Goal: Transaction & Acquisition: Purchase product/service

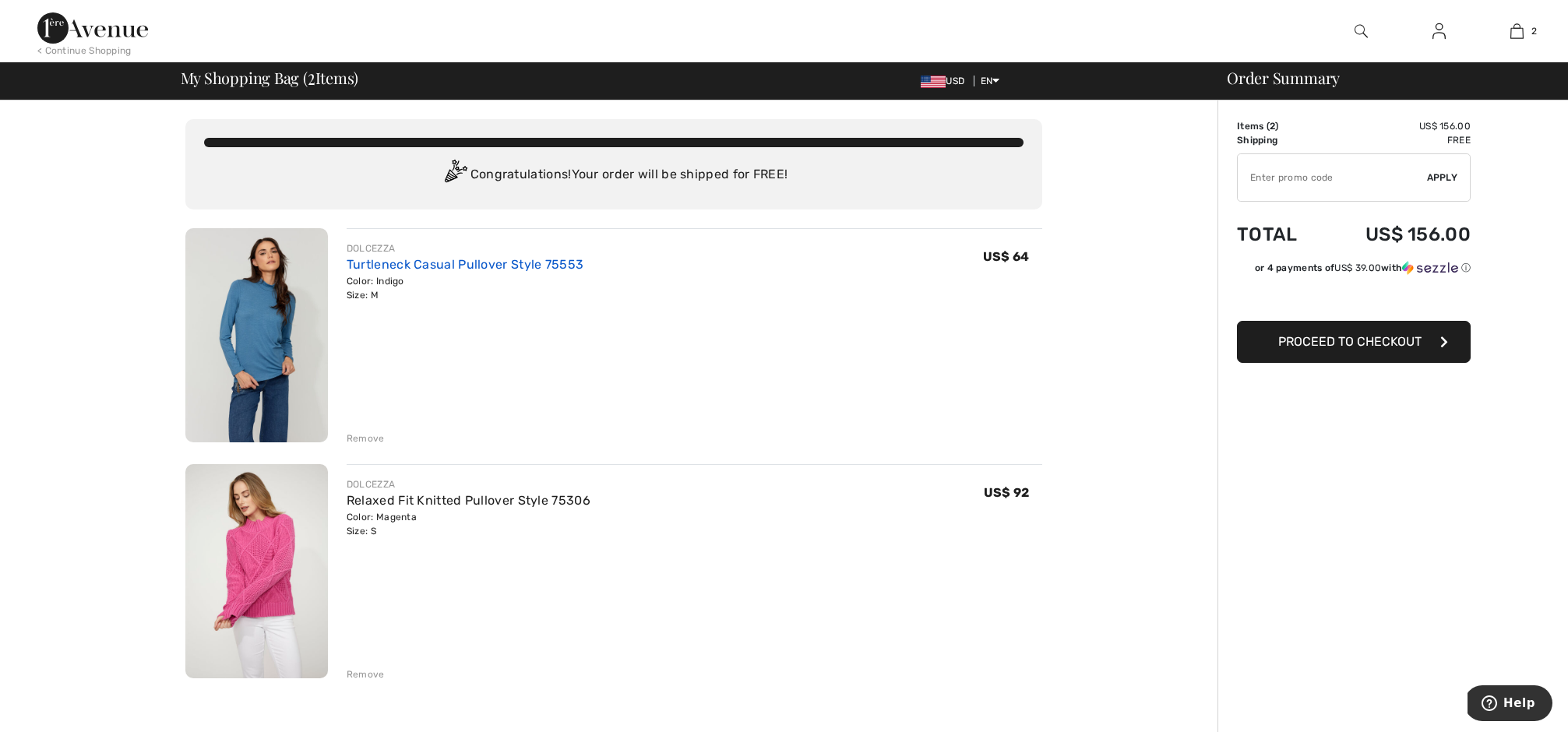
click at [393, 261] on link "Turtleneck Casual Pullover Style 75553" at bounding box center [465, 264] width 237 height 15
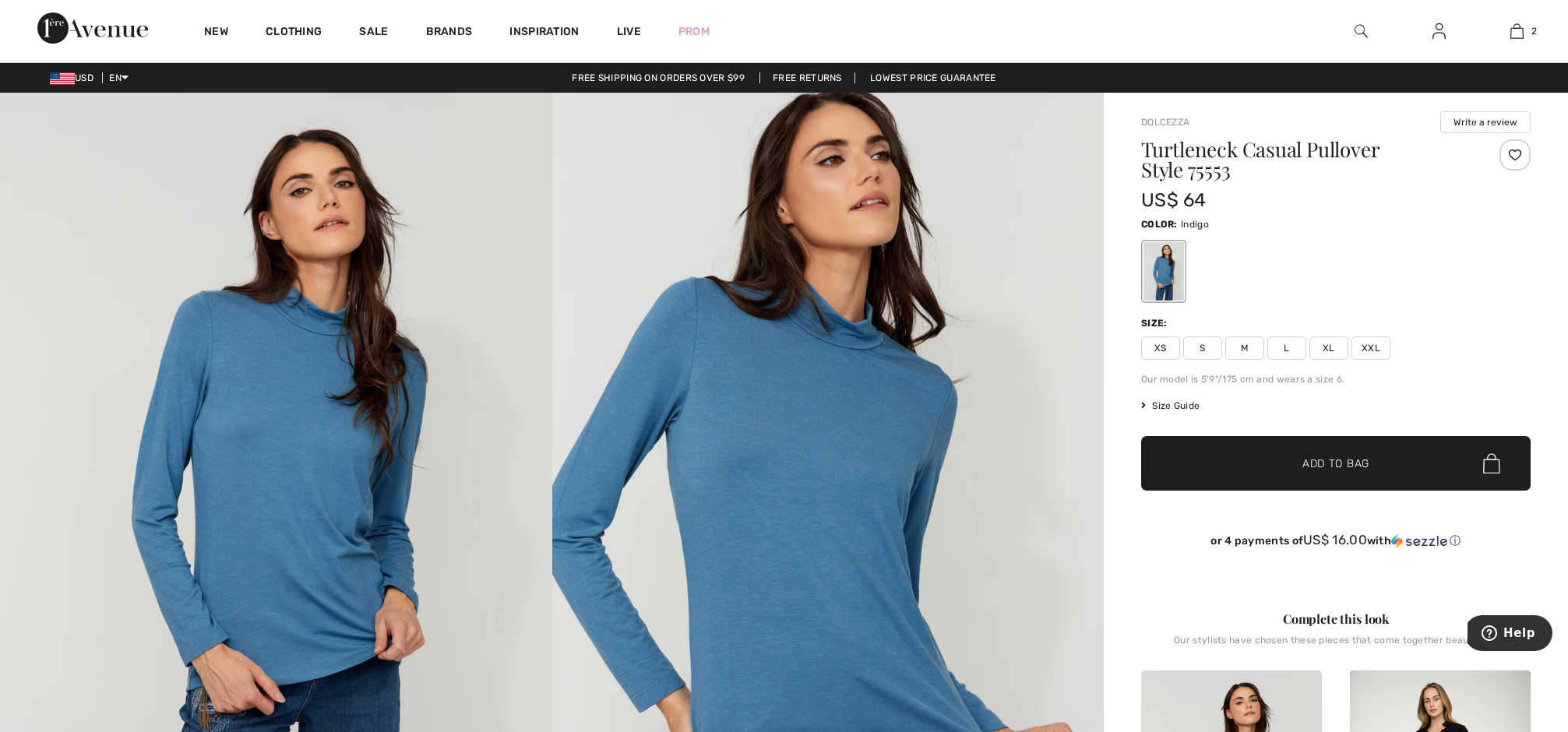
click at [811, 361] on img at bounding box center [829, 506] width 553 height 828
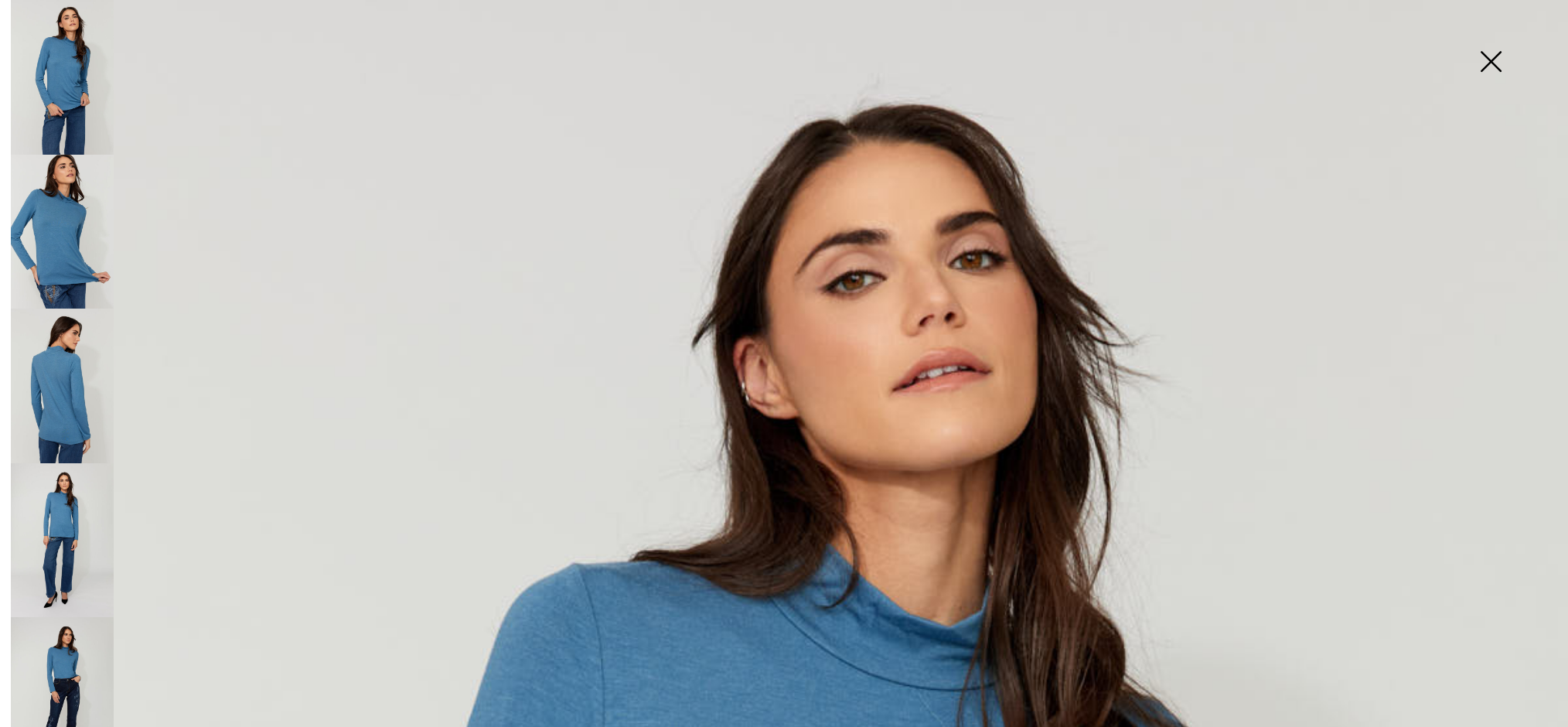
click at [63, 474] on img at bounding box center [62, 540] width 103 height 155
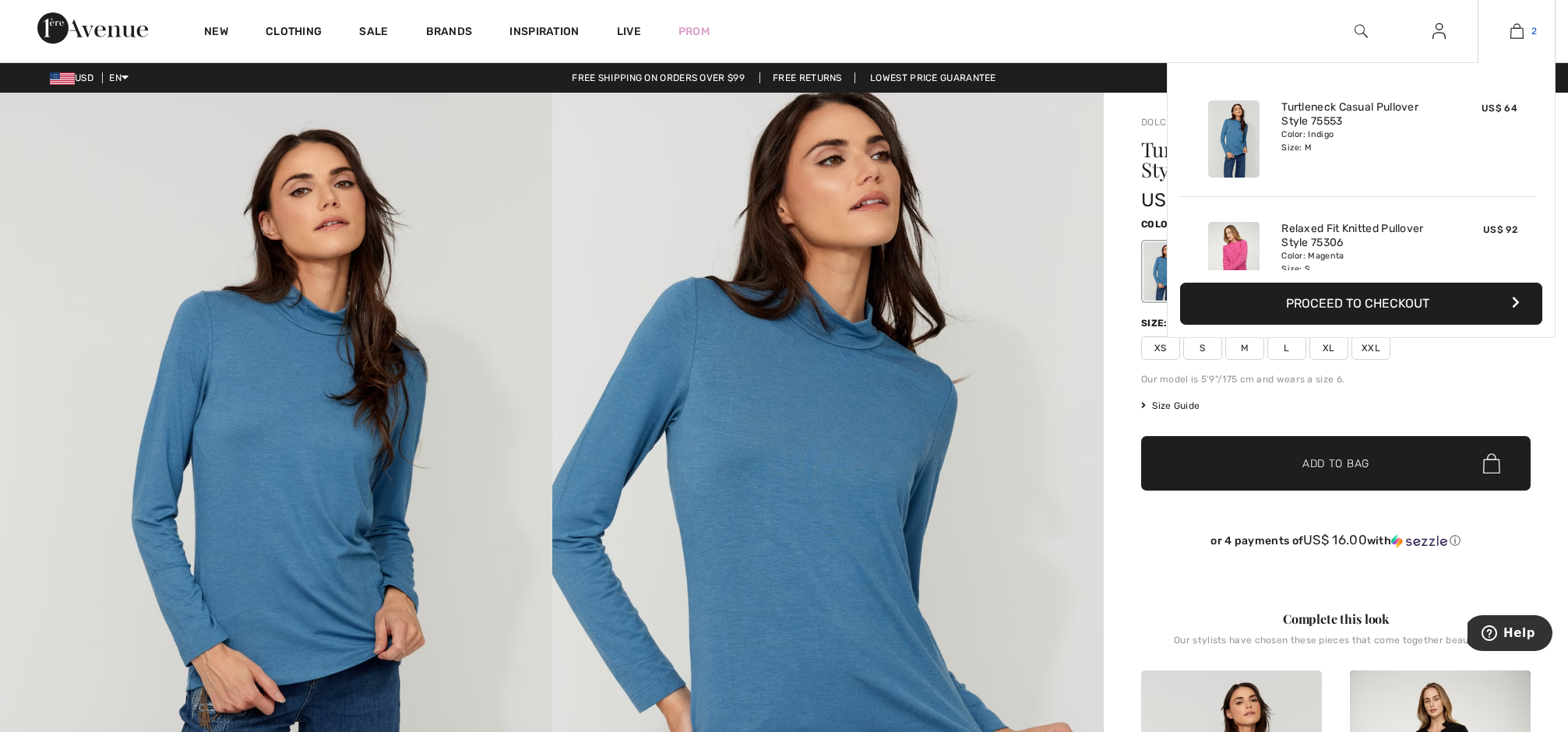
click at [1521, 24] on img at bounding box center [1517, 31] width 14 height 19
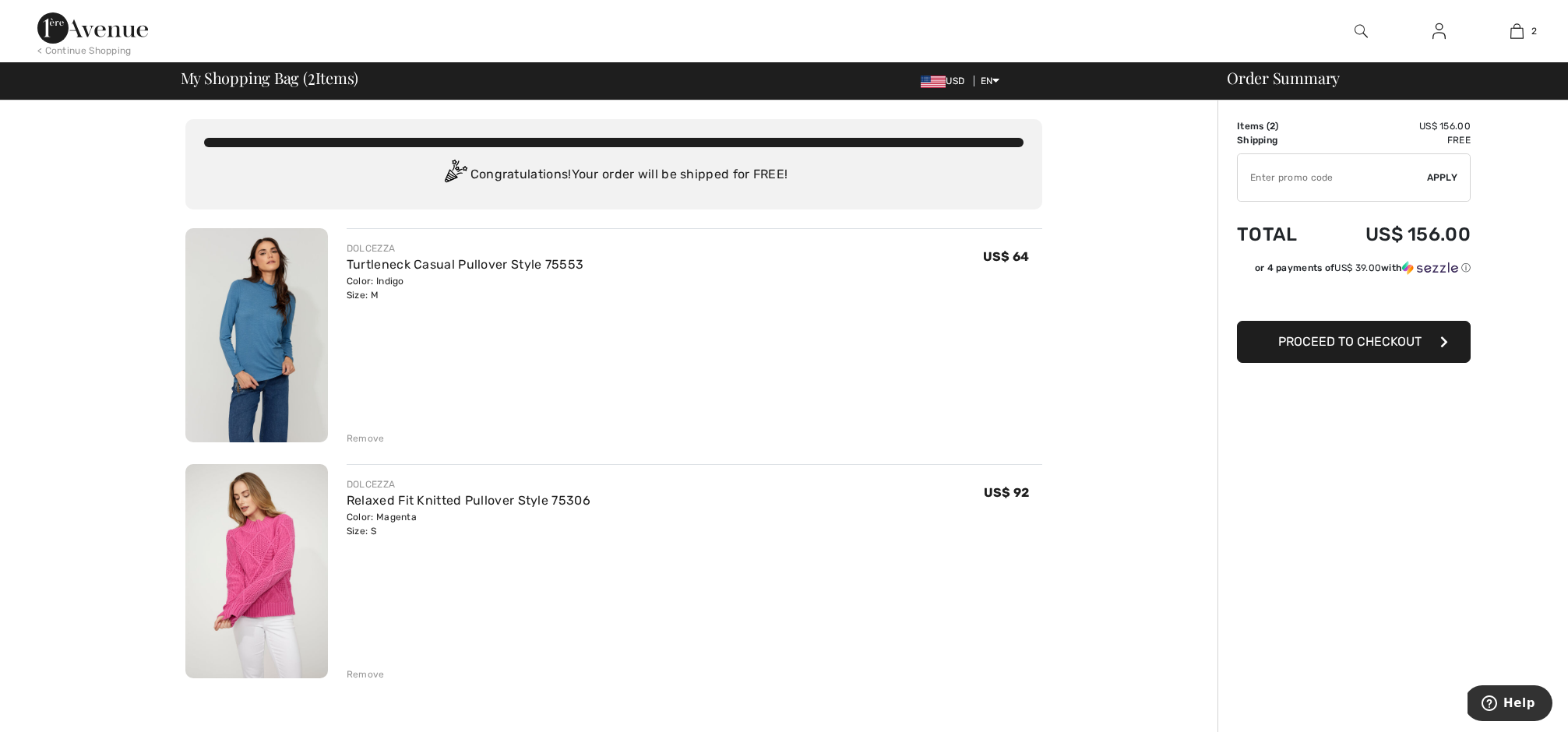
click at [1352, 345] on span "Proceed to Checkout" at bounding box center [1349, 341] width 143 height 15
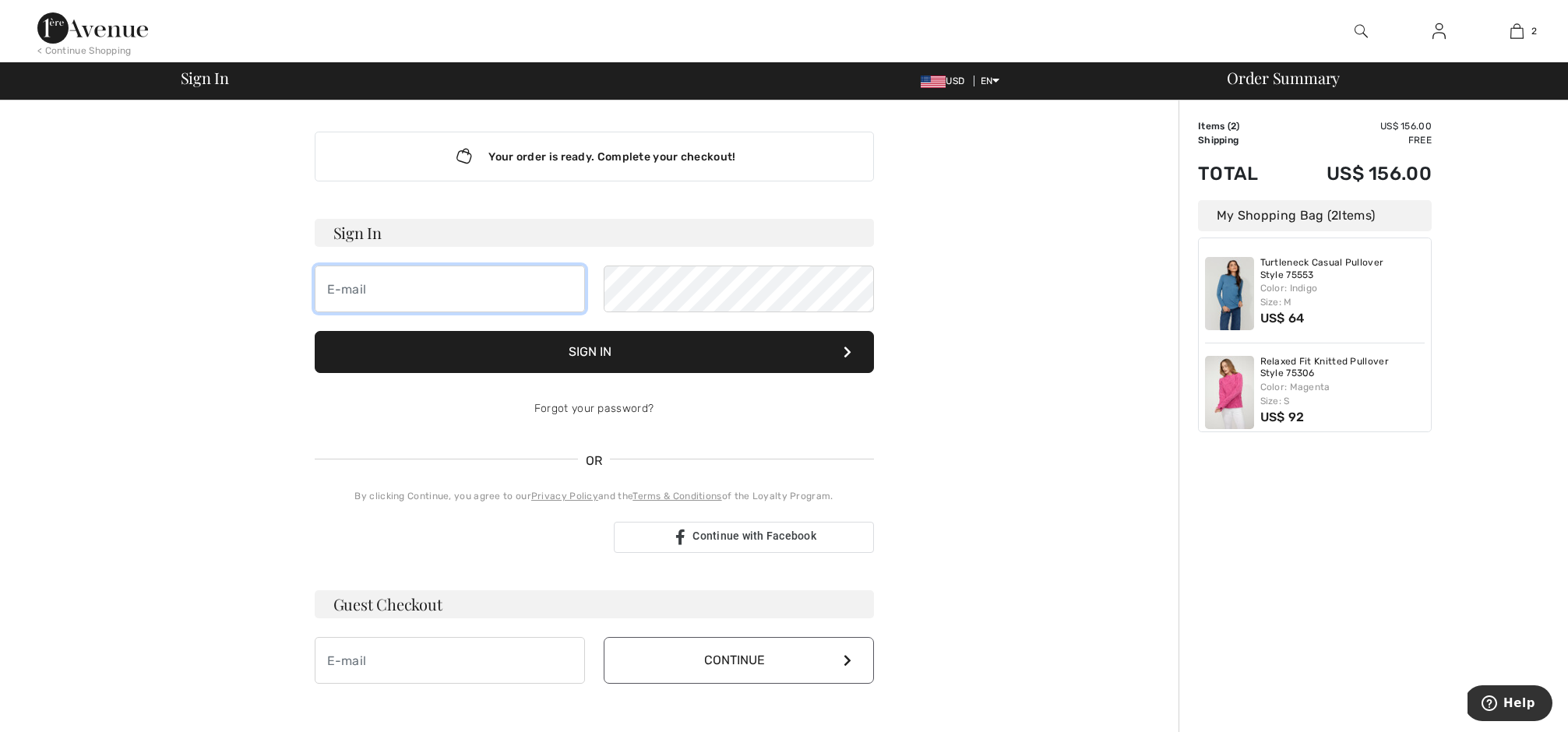
click at [328, 290] on input "email" at bounding box center [450, 289] width 270 height 46
type input "melbri4an@gmail.com"
click at [1443, 32] on img at bounding box center [1439, 31] width 14 height 19
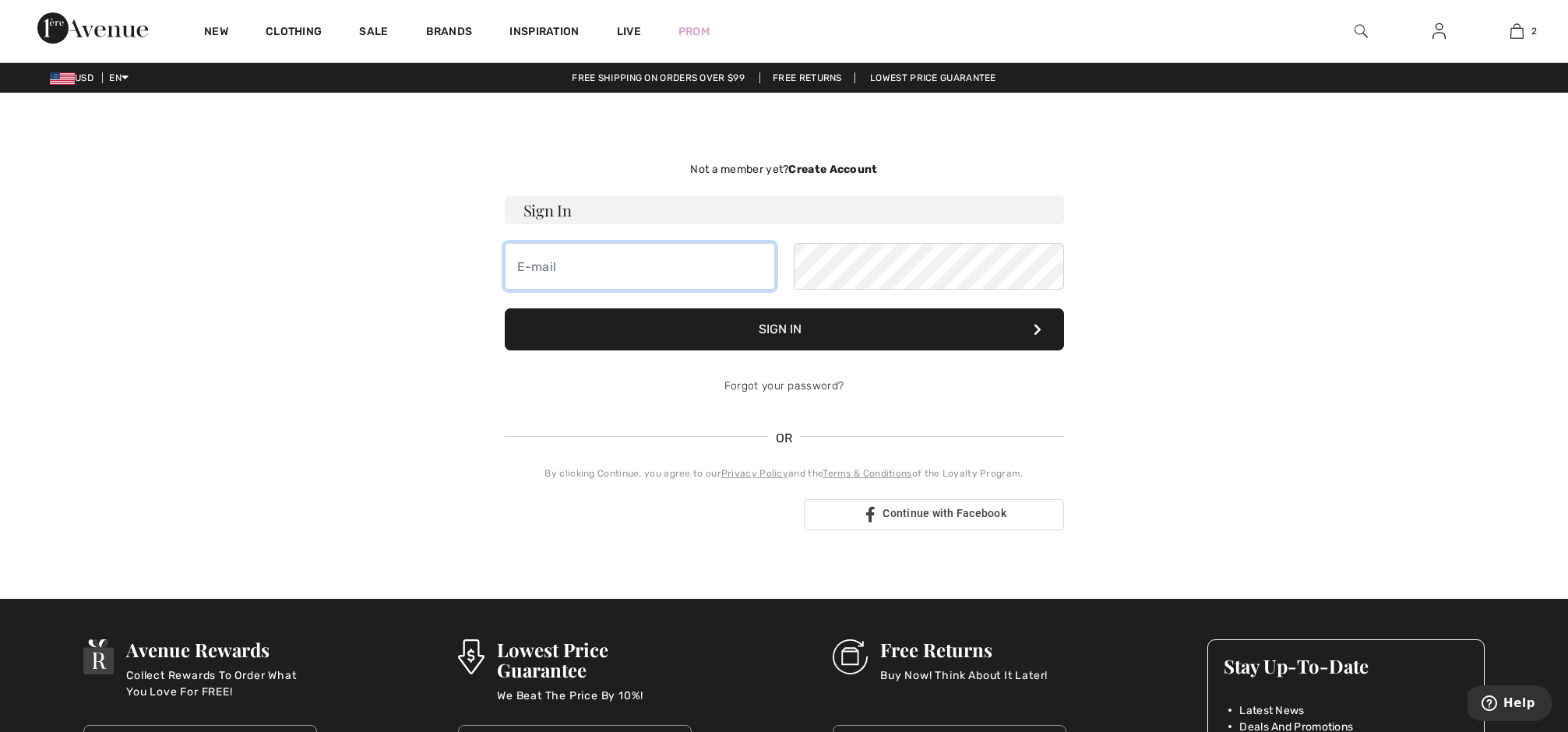
click at [533, 267] on input "email" at bounding box center [639, 266] width 270 height 46
type input "melbri4an@gmail.com"
click at [806, 324] on button "Sign In" at bounding box center [784, 330] width 559 height 42
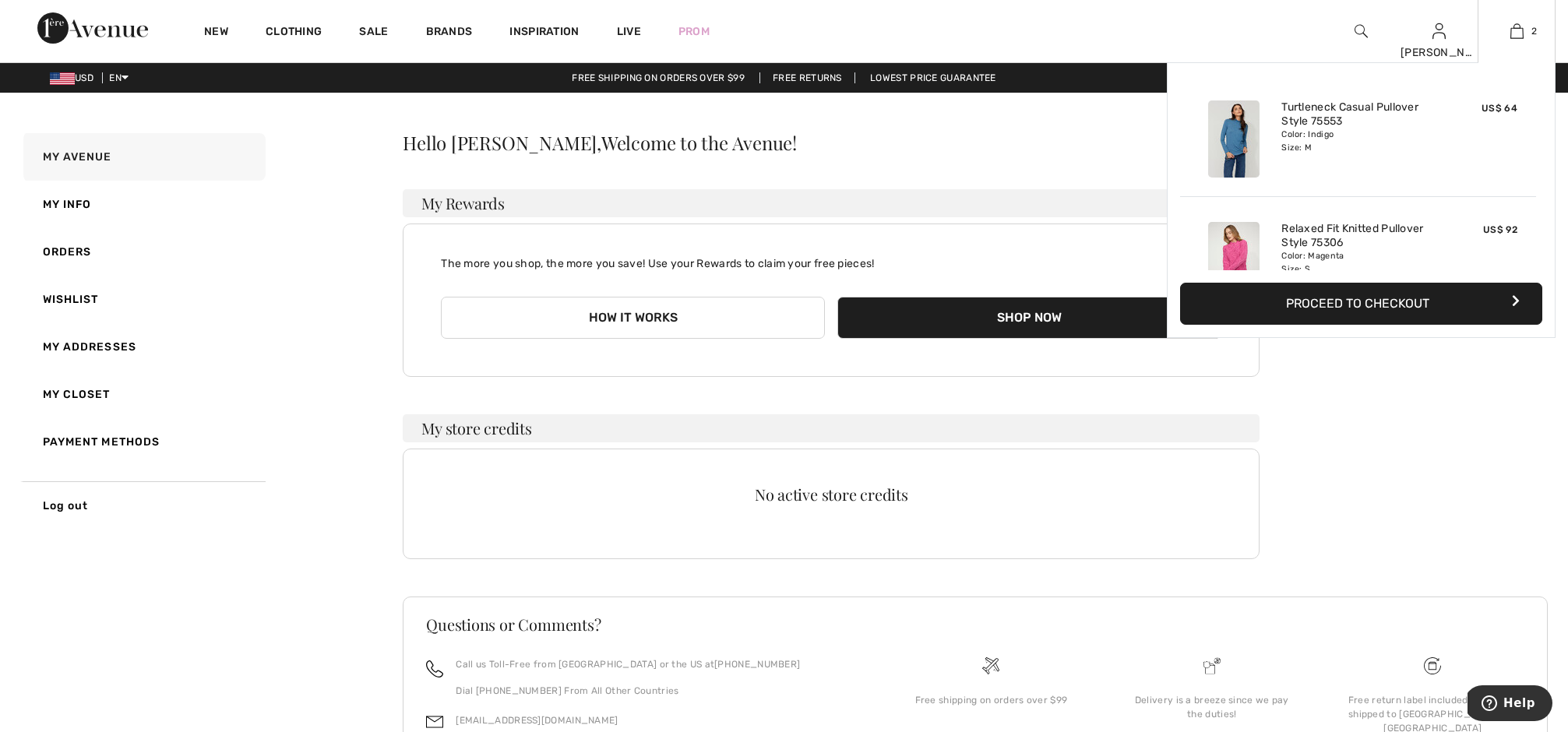
click at [1316, 304] on button "Proceed to Checkout" at bounding box center [1361, 304] width 362 height 42
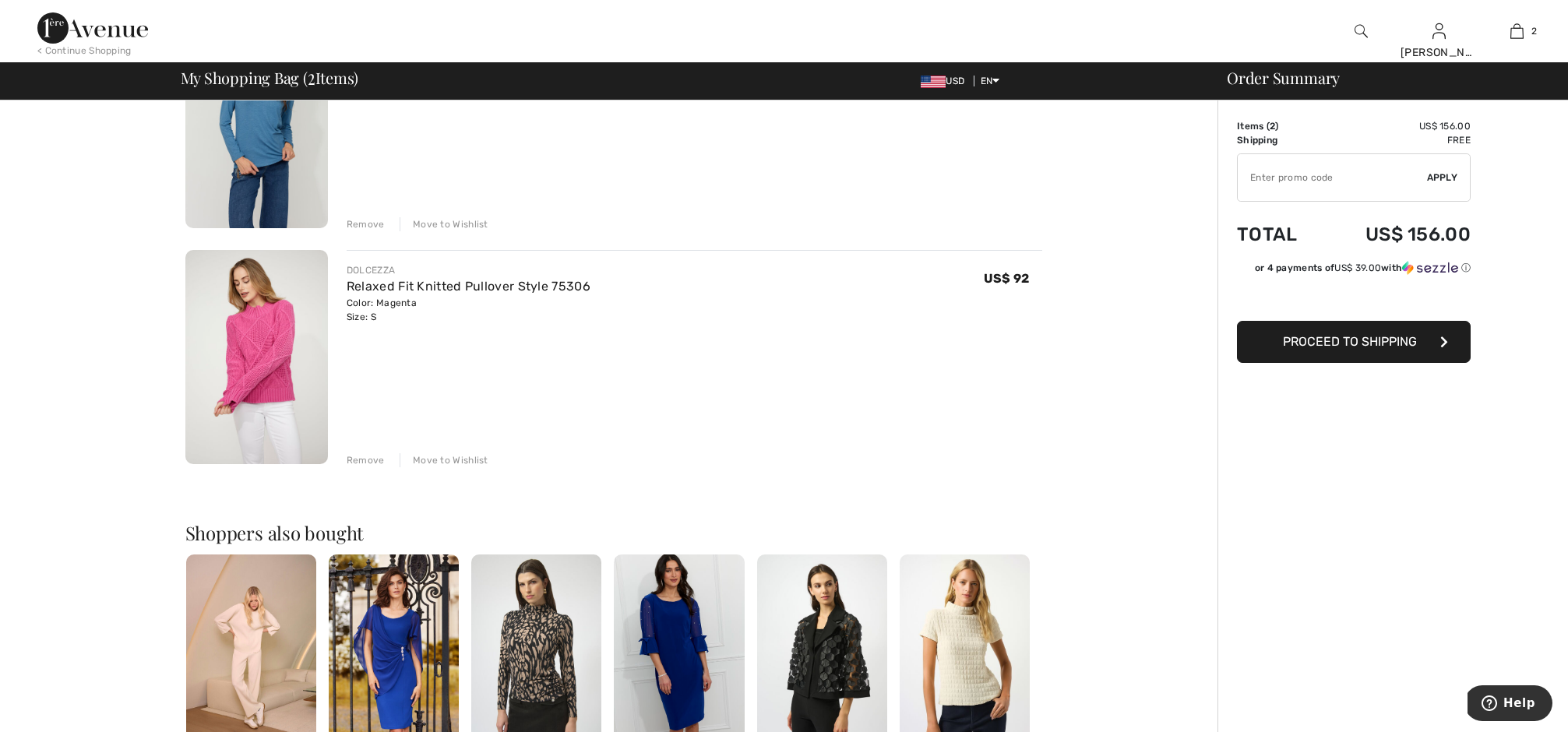
scroll to position [212, 0]
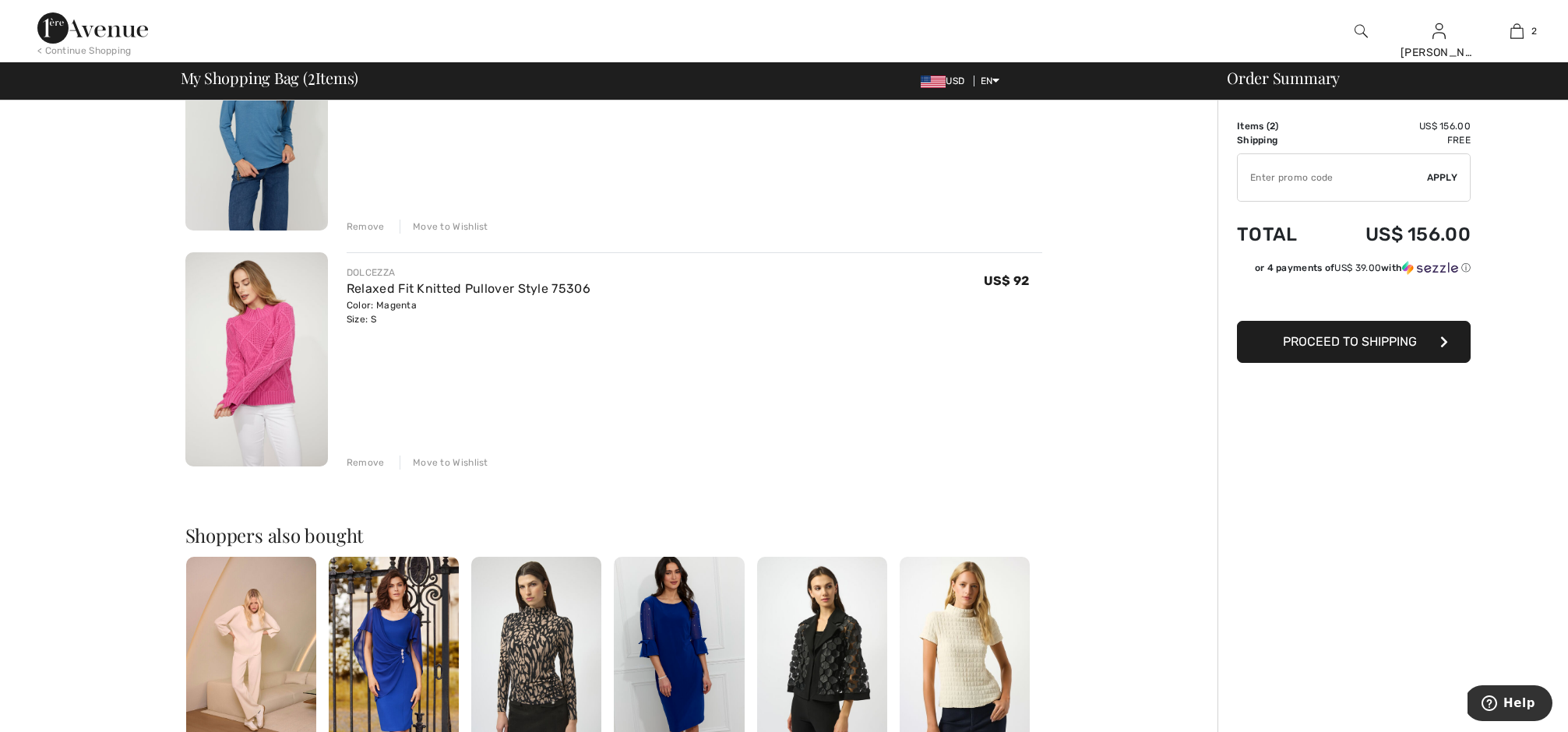
click at [1350, 336] on span "Proceed to Shipping" at bounding box center [1349, 341] width 134 height 15
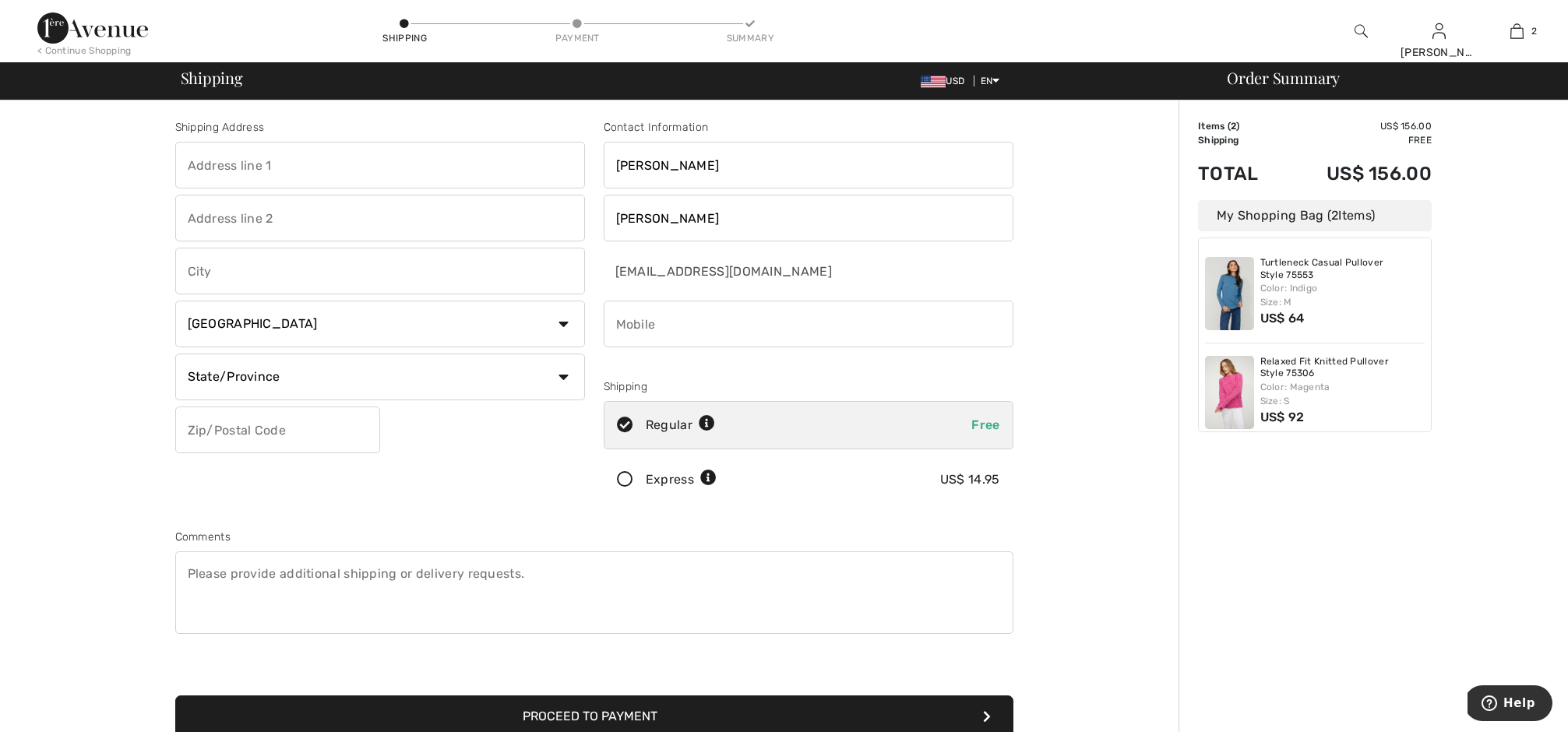
click at [224, 176] on input "text" at bounding box center [380, 165] width 410 height 46
type input "8908 Braemore mHts"
click at [224, 273] on input "text" at bounding box center [380, 270] width 410 height 46
click at [202, 272] on input "Coorado springs" at bounding box center [380, 270] width 410 height 46
click at [249, 270] on input "Colorado springs" at bounding box center [380, 270] width 410 height 46
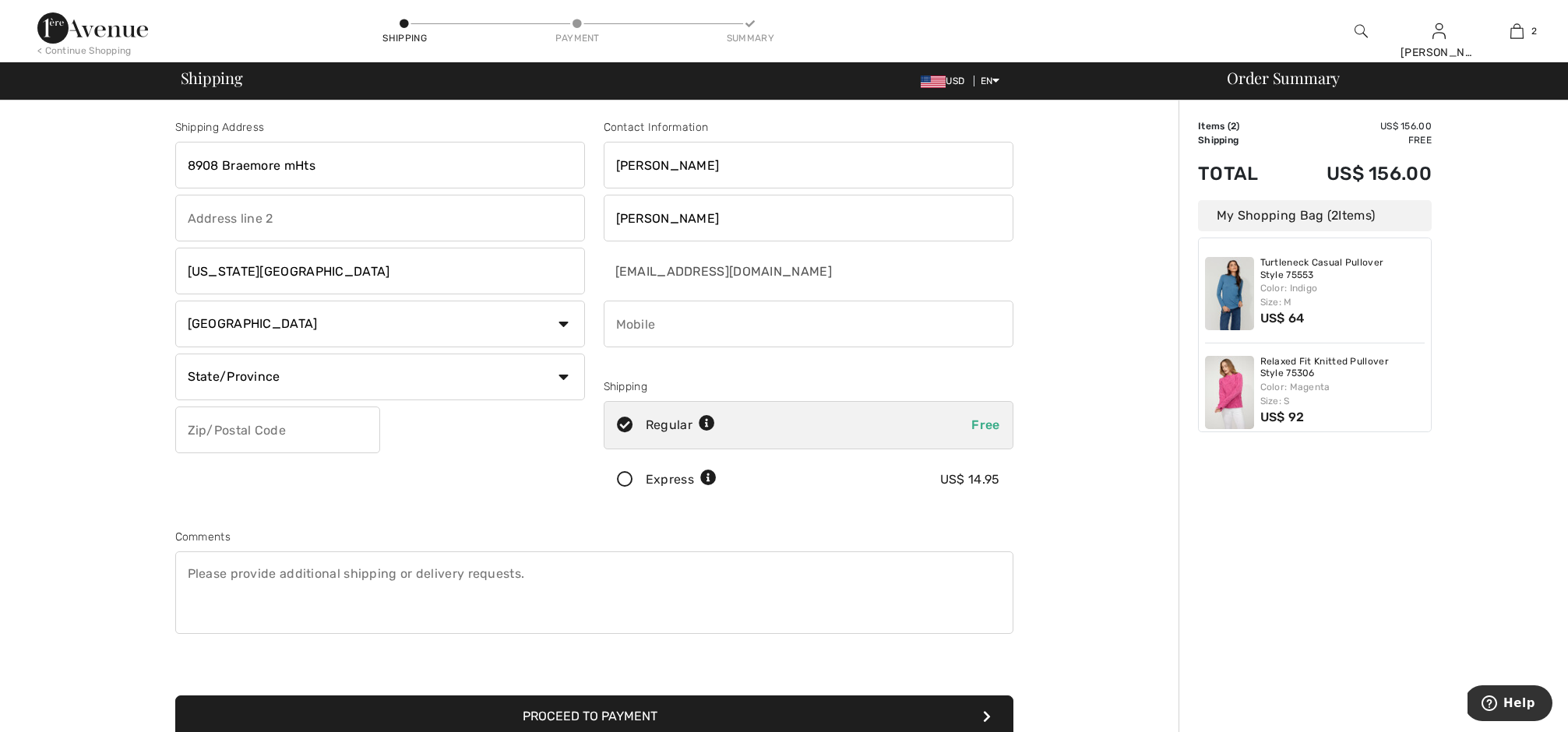
type input "[US_STATE][GEOGRAPHIC_DATA]"
click at [554, 326] on select "Country Canada United States Afghanistan Aland Islands Albania Algeria American…" at bounding box center [380, 323] width 410 height 46
select select "US"
click at [175, 300] on select "Country Canada United States Afghanistan Aland Islands Albania Algeria American…" at bounding box center [380, 323] width 410 height 46
click at [572, 383] on select "State/Province Alabama Alaska American Samoa Arizona Arkansas California Colora…" at bounding box center [380, 376] width 410 height 46
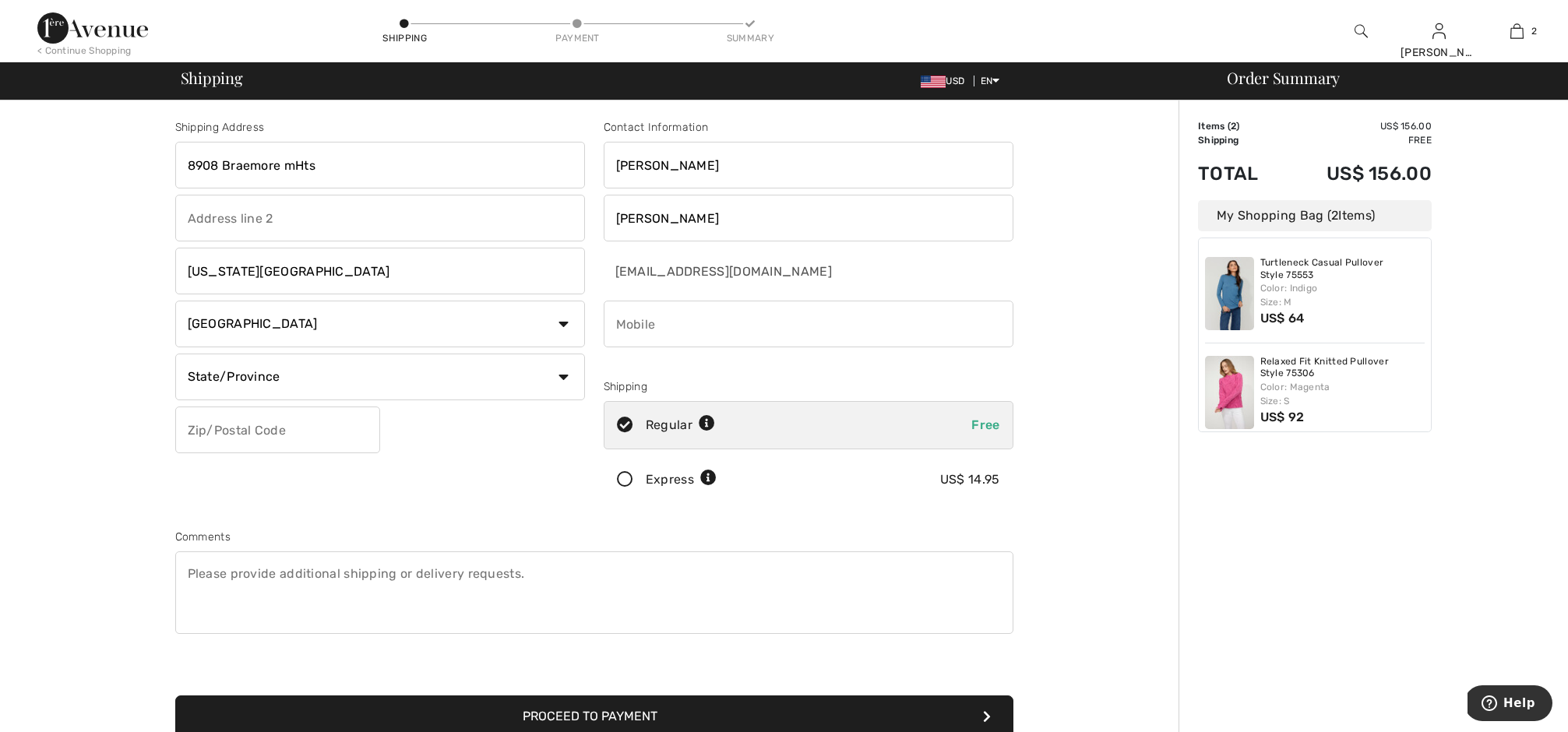
select select "CO"
click at [175, 353] on select "State/Province Alabama Alaska American Samoa Arizona Arkansas California Colora…" at bounding box center [380, 376] width 410 height 46
click at [226, 425] on input "text" at bounding box center [277, 430] width 205 height 46
type input "80927"
click at [626, 330] on input "phone" at bounding box center [809, 323] width 410 height 46
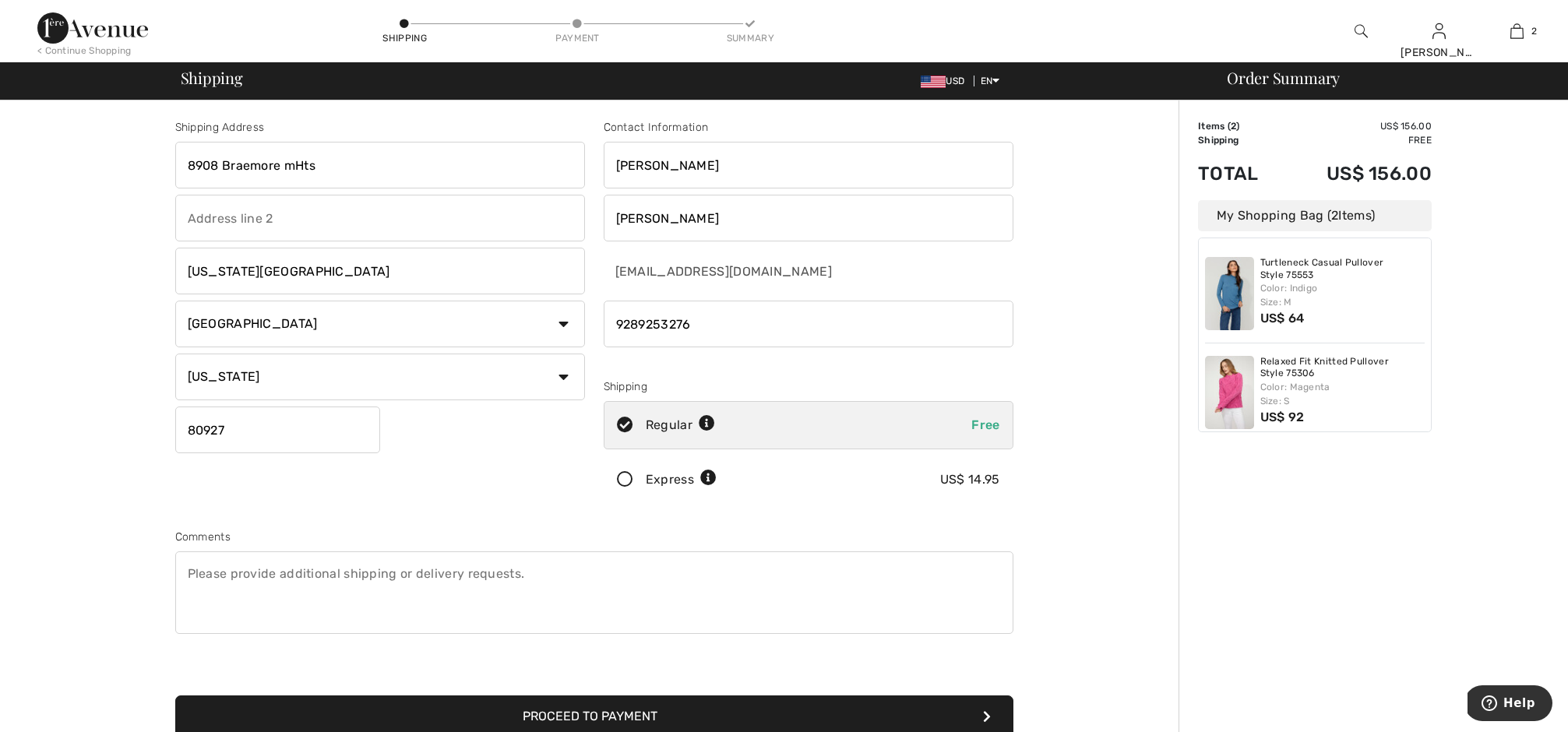
type input "9289253276"
click at [244, 585] on textarea at bounding box center [594, 593] width 839 height 83
click at [667, 482] on div "Express" at bounding box center [681, 480] width 71 height 19
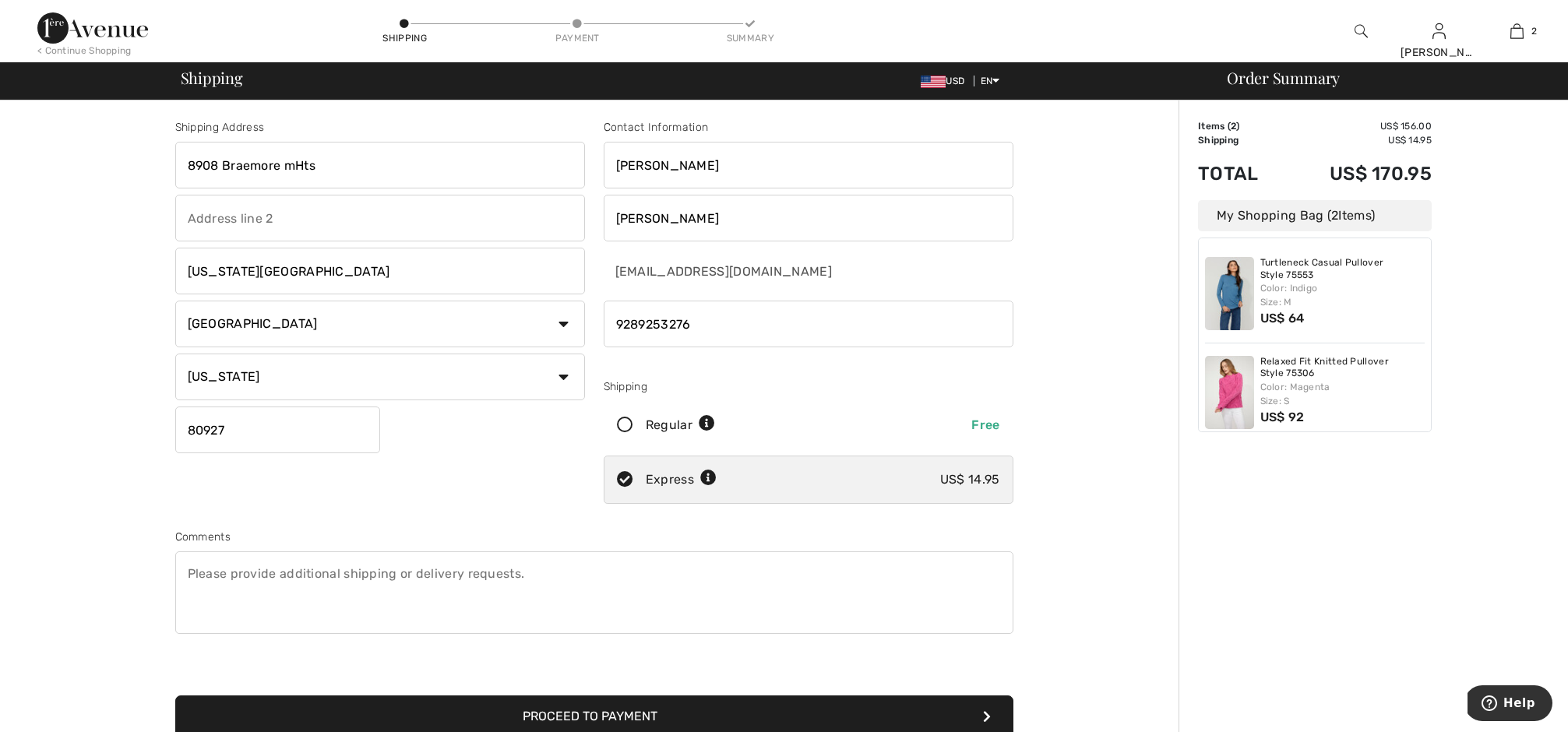
click at [626, 423] on icon at bounding box center [625, 426] width 41 height 16
radio input "true"
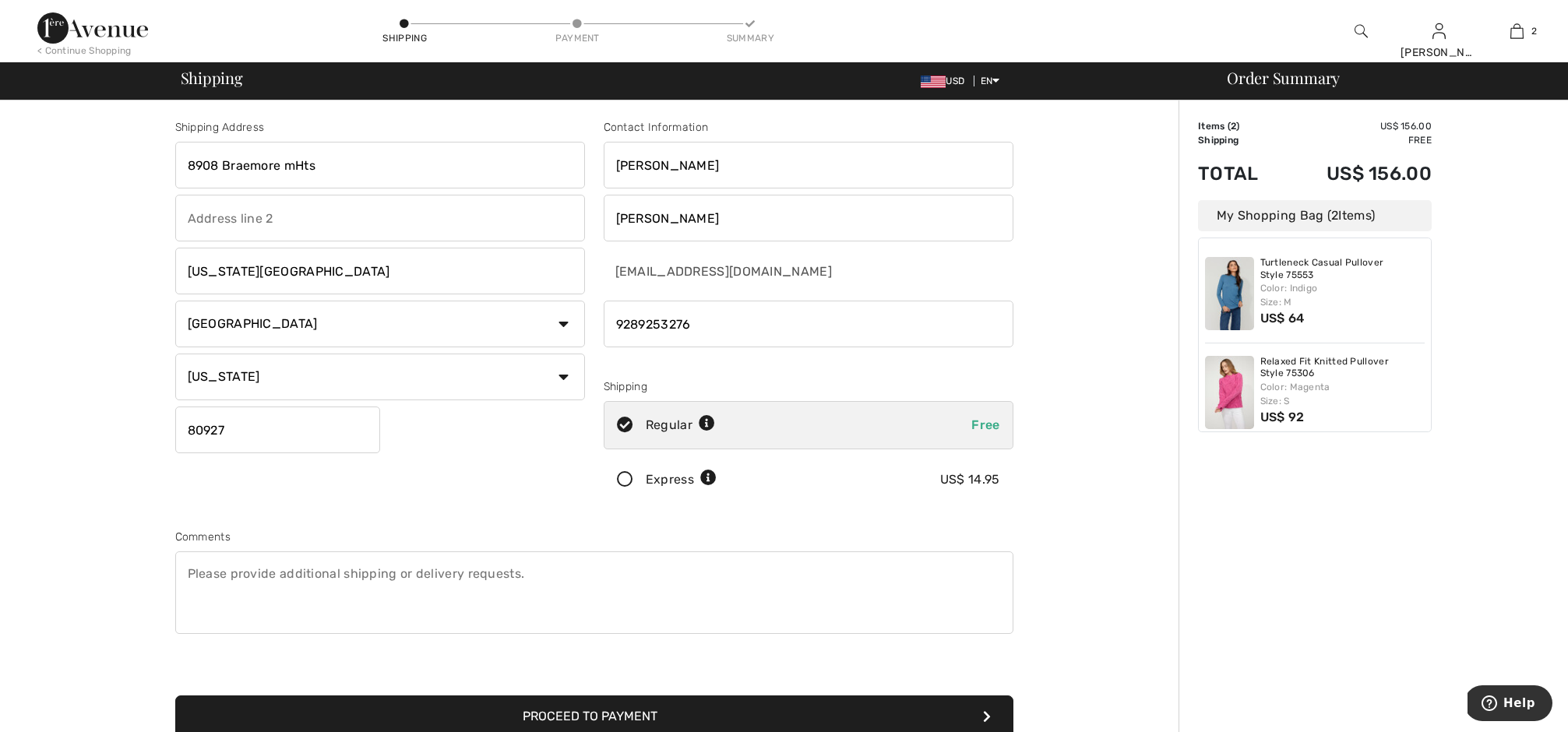
drag, startPoint x: 178, startPoint y: 572, endPoint x: 190, endPoint y: 578, distance: 13.4
click at [184, 576] on textarea at bounding box center [594, 593] width 839 height 83
type textarea "no rush because i will be out of town until Oct. 1st"
click at [546, 712] on button "Proceed to Payment" at bounding box center [594, 717] width 839 height 42
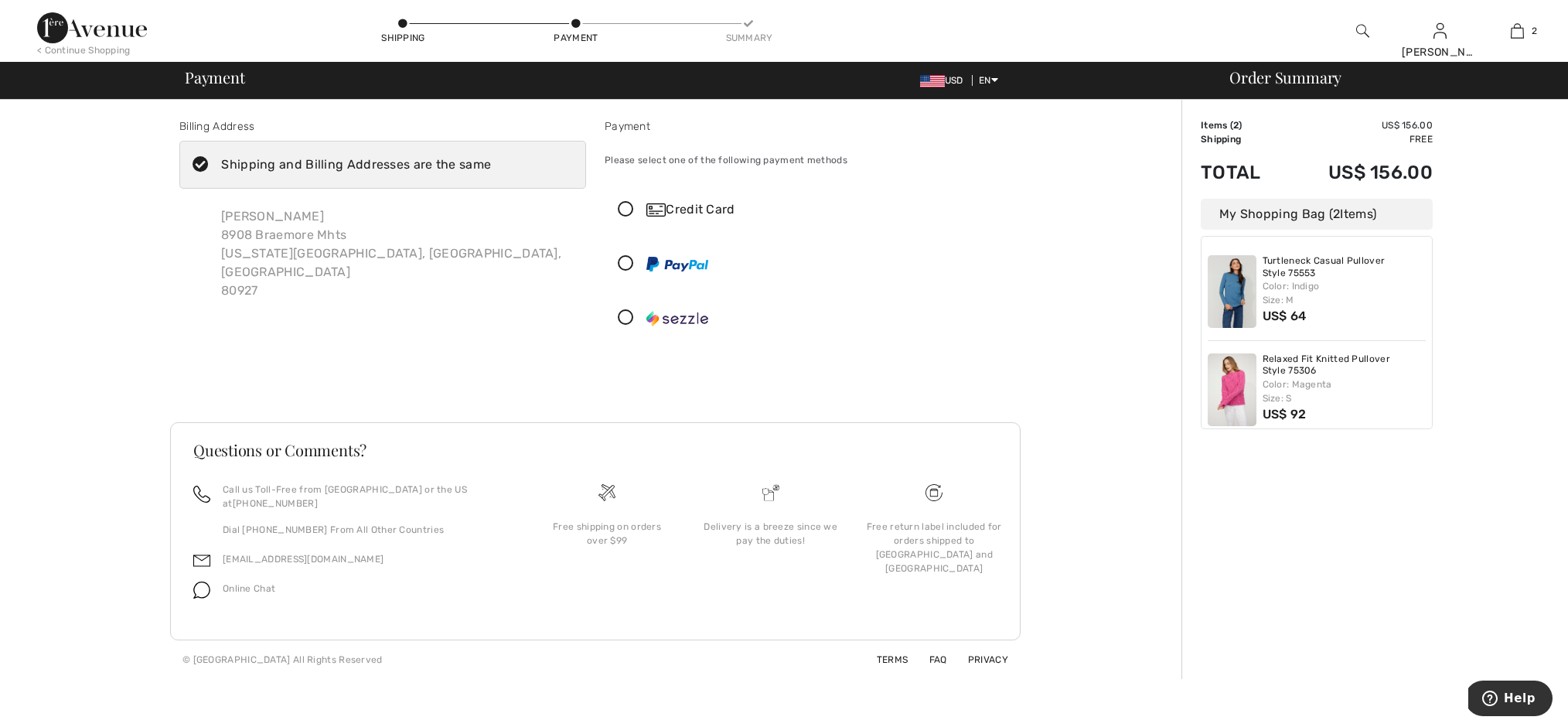
click at [702, 208] on div "Credit Card" at bounding box center [823, 210] width 354 height 19
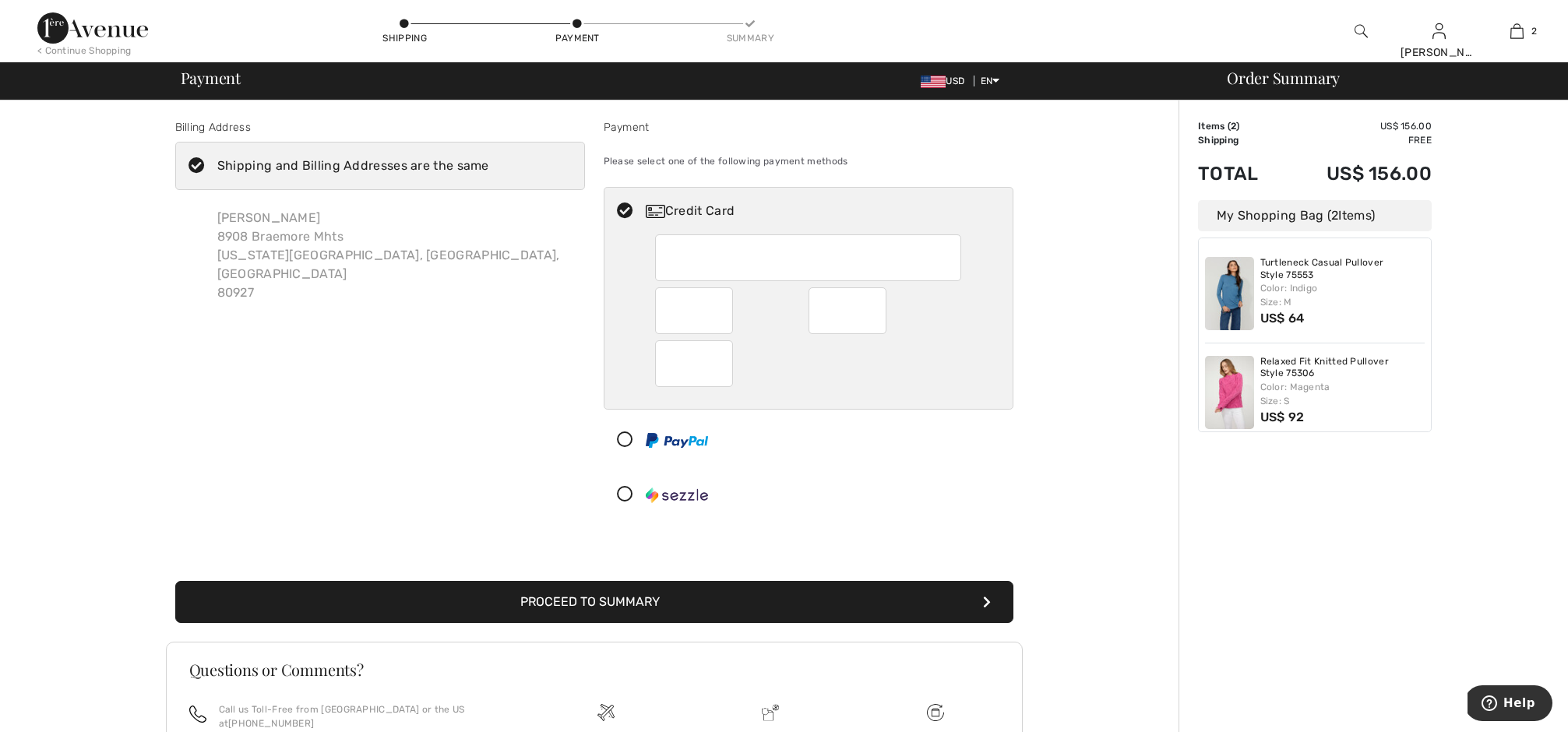
click at [624, 599] on button "Proceed to Summary" at bounding box center [594, 602] width 839 height 42
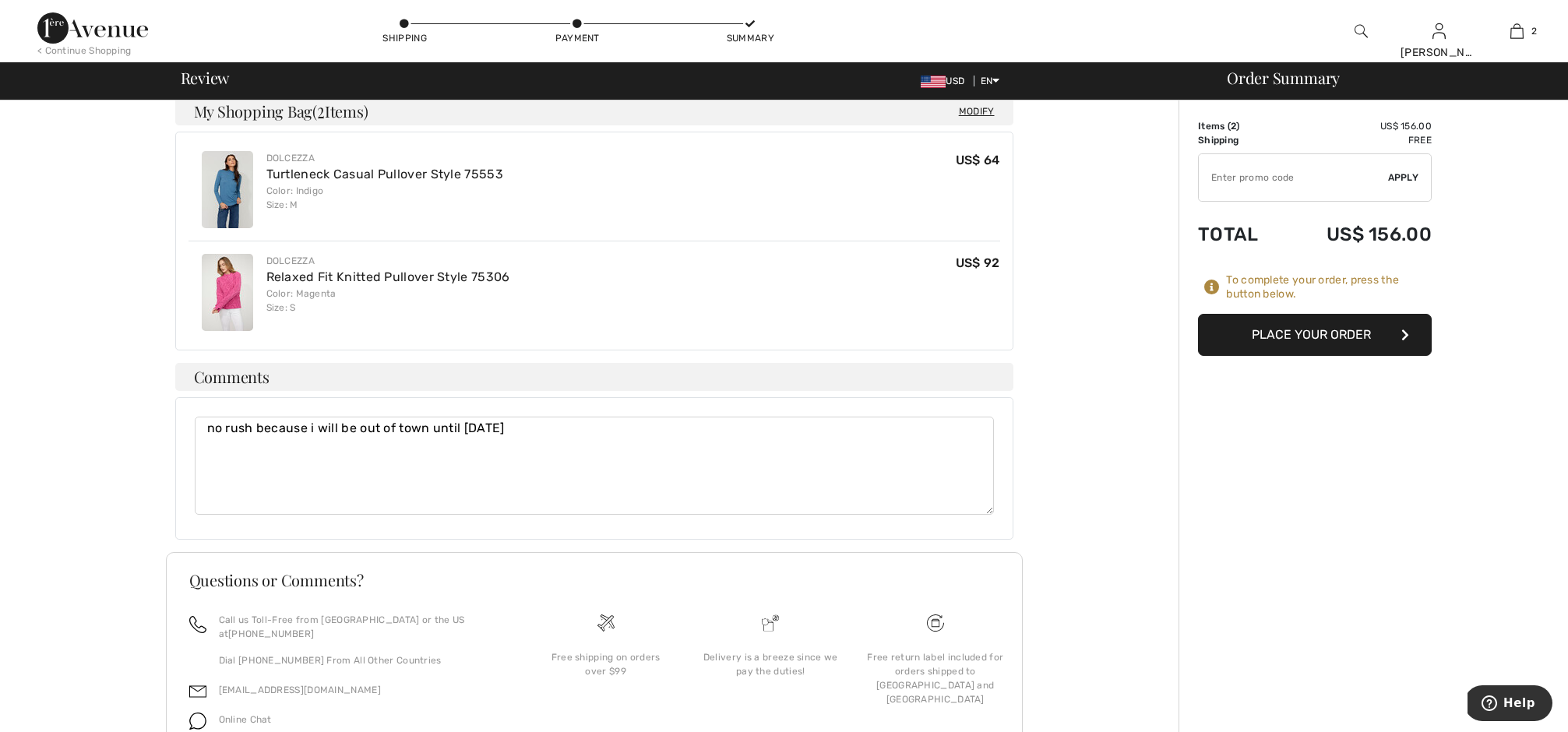
scroll to position [412, 0]
click at [1282, 335] on button "Place Your Order" at bounding box center [1315, 335] width 234 height 42
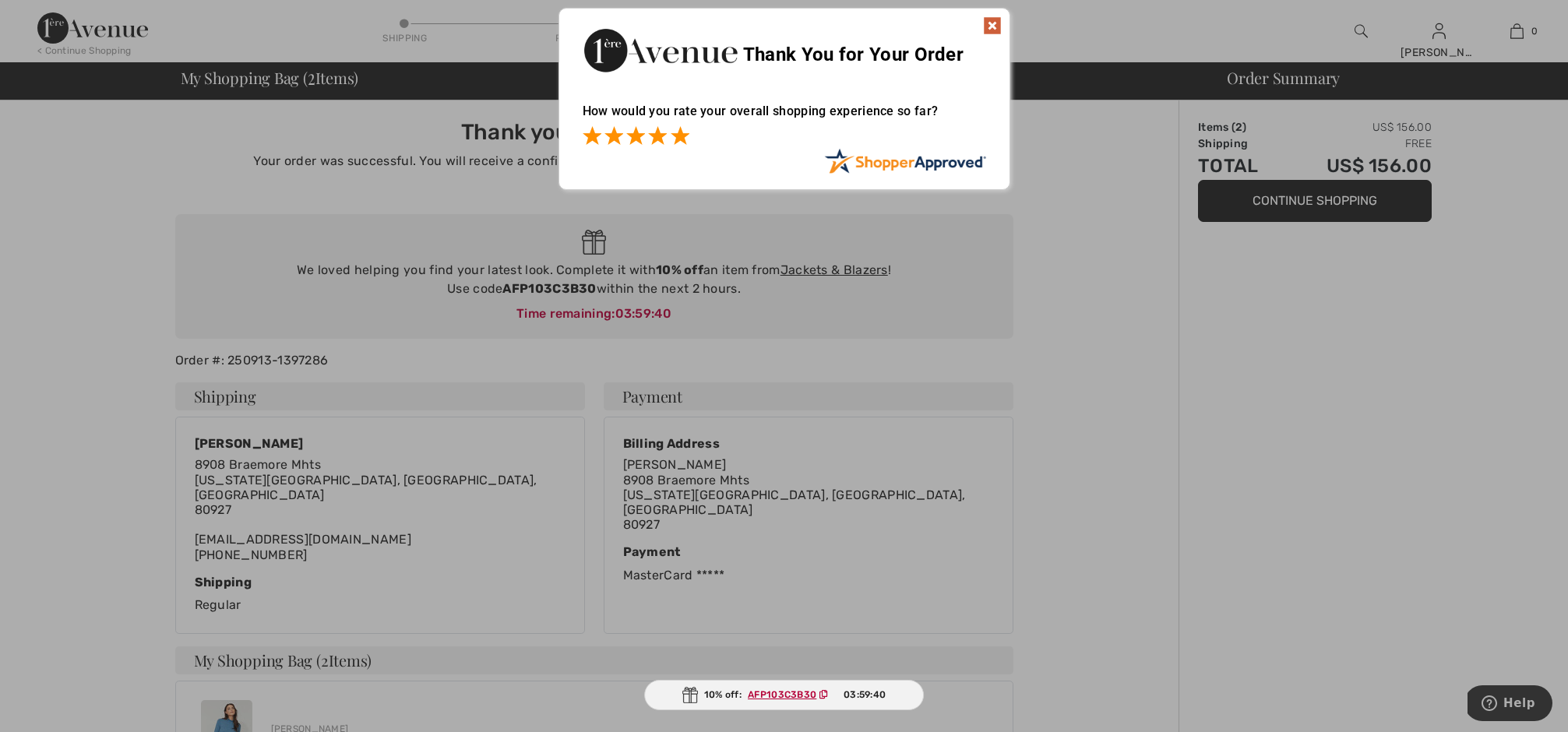
click at [685, 137] on span at bounding box center [680, 136] width 19 height 19
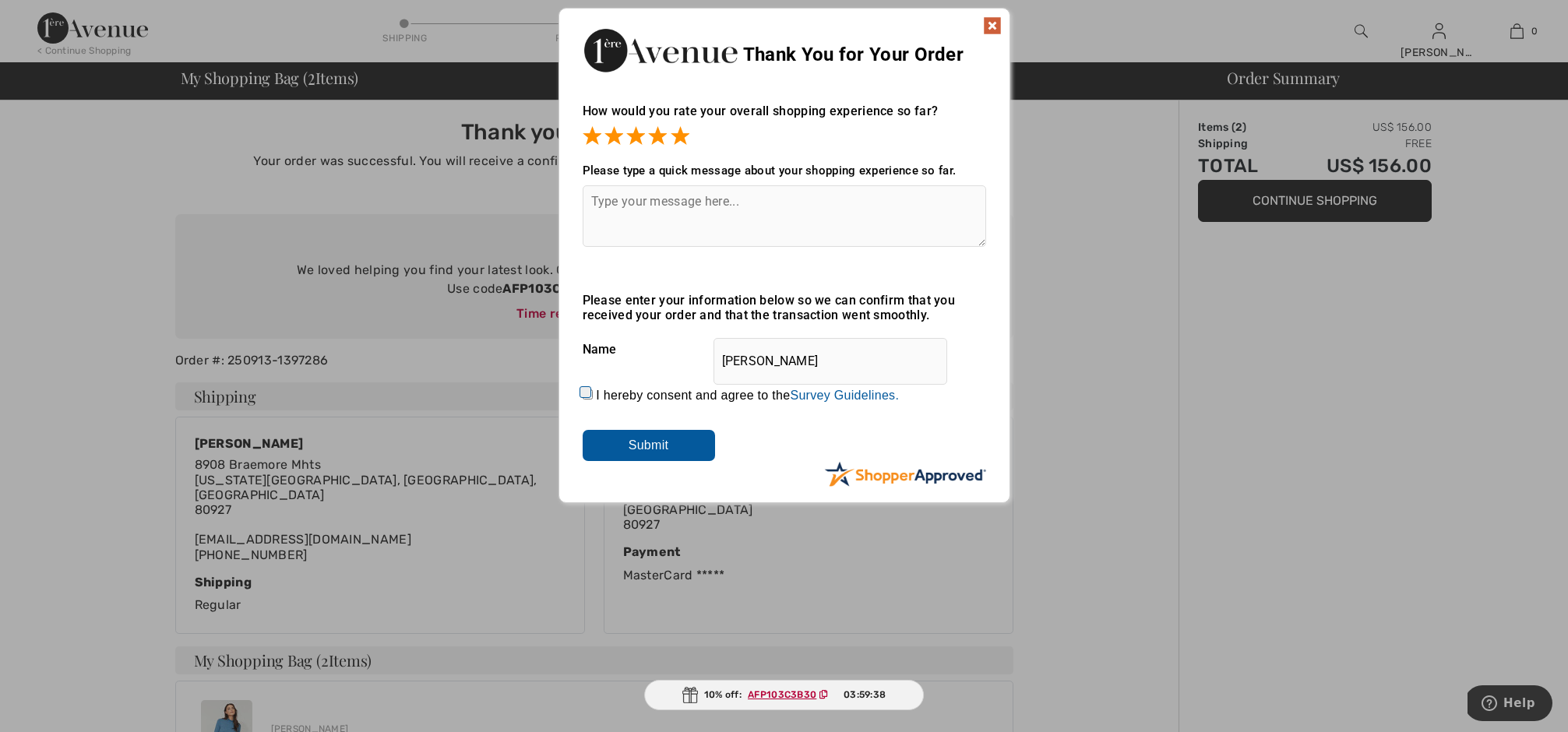
click at [630, 209] on textarea at bounding box center [784, 217] width 403 height 62
type textarea "nice choices in so many beautiful clothes"
click at [583, 392] on input "I hereby consent and agree to the By submitting a review, you grant permission …" at bounding box center [587, 394] width 10 height 10
checkbox input "true"
click at [633, 444] on input "Submit" at bounding box center [648, 445] width 132 height 31
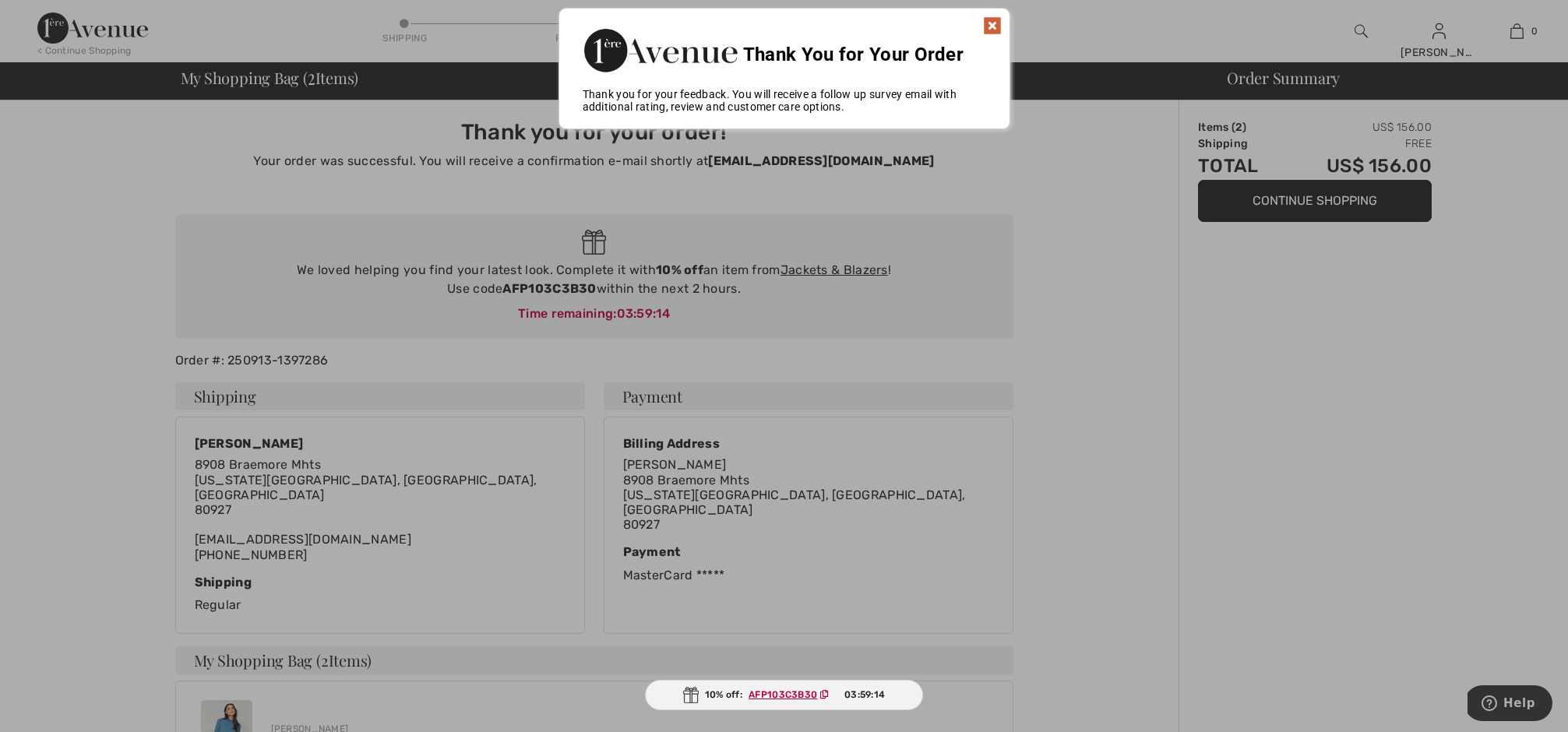
click at [993, 25] on img at bounding box center [993, 25] width 19 height 19
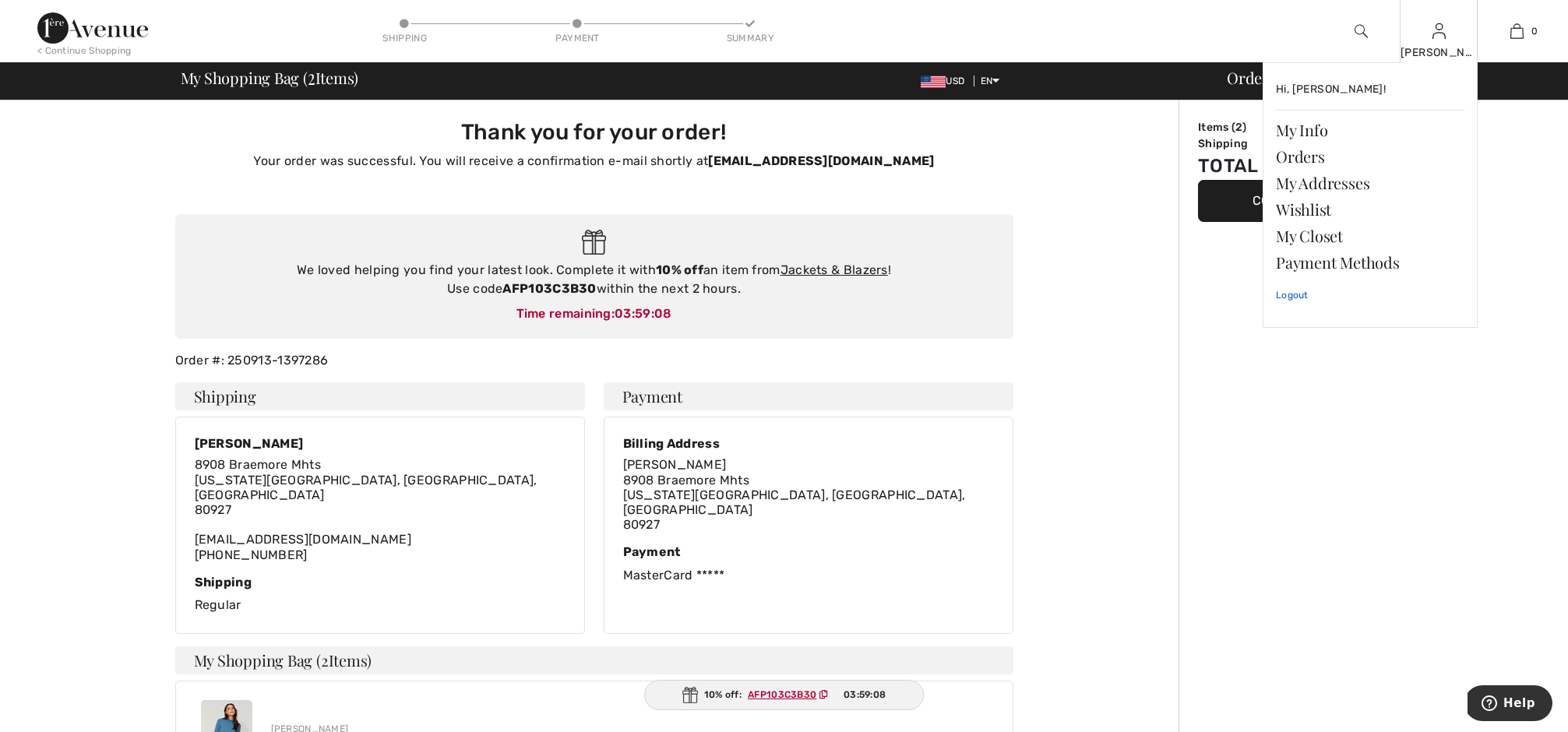
click at [1292, 294] on link "Logout" at bounding box center [1369, 295] width 188 height 39
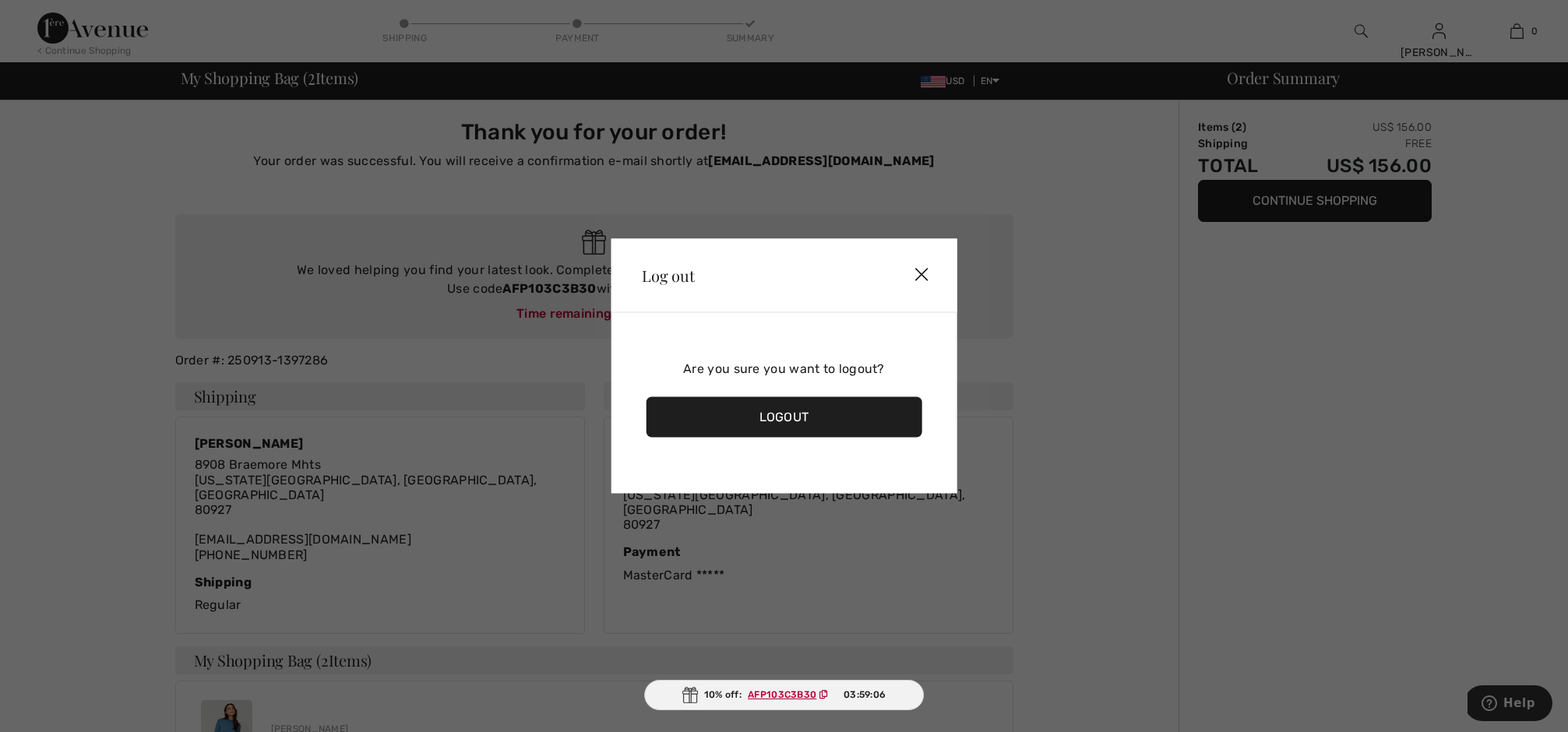
click at [798, 418] on div "Logout" at bounding box center [784, 417] width 277 height 40
